Goal: Task Accomplishment & Management: Use online tool/utility

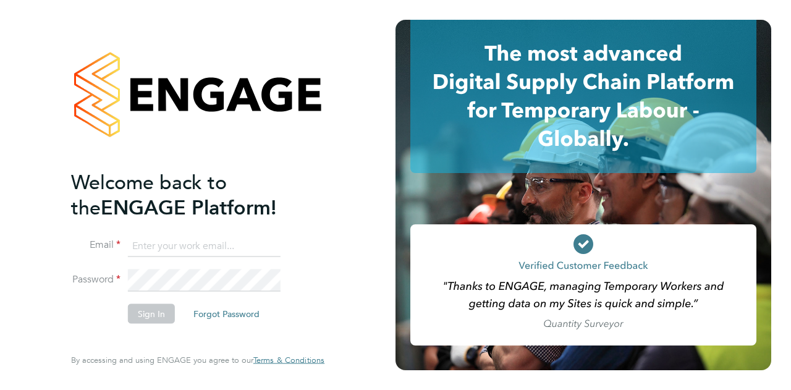
type input "[EMAIL_ADDRESS][PERSON_NAME][PERSON_NAME][DOMAIN_NAME]"
click at [155, 313] on button "Sign In" at bounding box center [151, 314] width 47 height 20
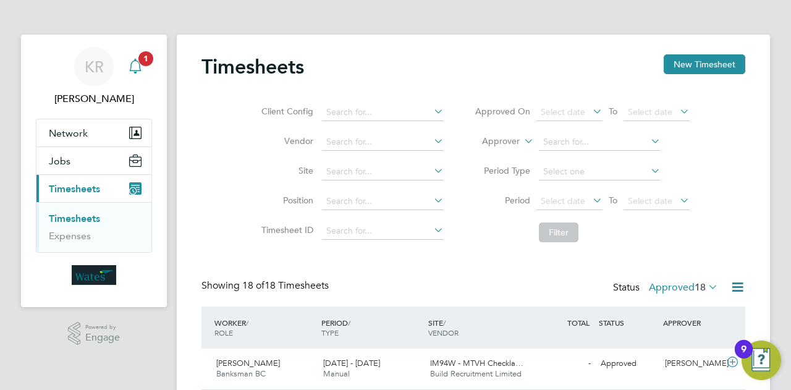
click at [132, 74] on div "Main navigation" at bounding box center [135, 66] width 25 height 25
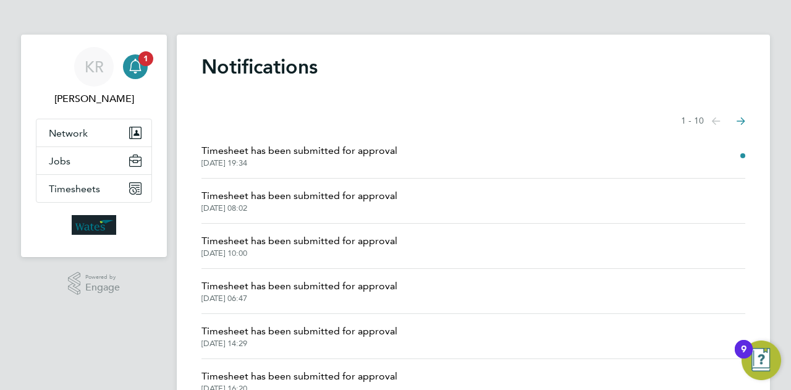
click at [317, 153] on span "Timesheet has been submitted for approval" at bounding box center [300, 150] width 196 height 15
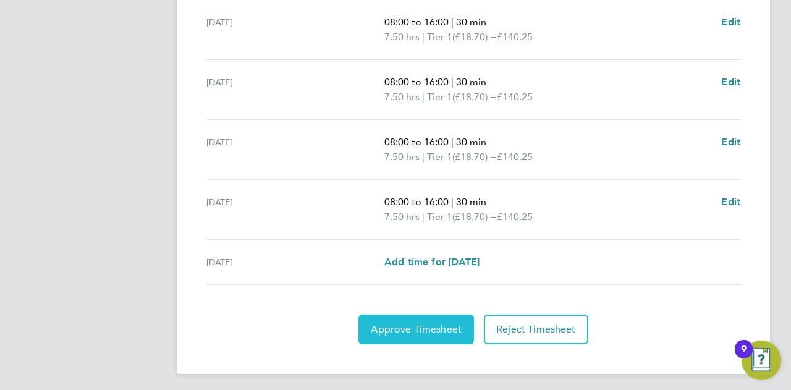
click at [428, 331] on span "Approve Timesheet" at bounding box center [416, 329] width 91 height 12
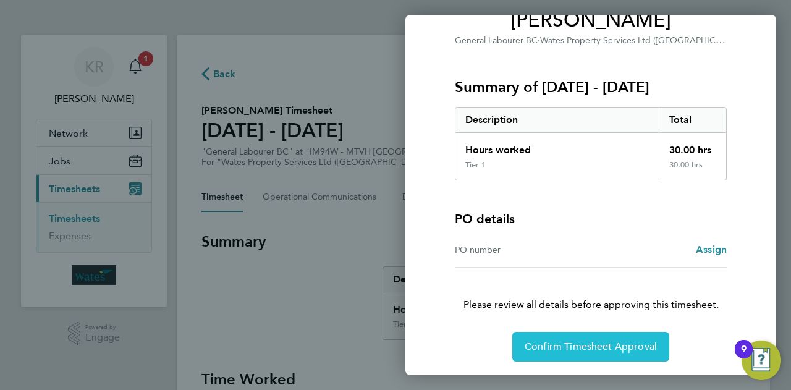
click at [597, 342] on span "Confirm Timesheet Approval" at bounding box center [591, 347] width 132 height 12
